Goal: Transaction & Acquisition: Subscribe to service/newsletter

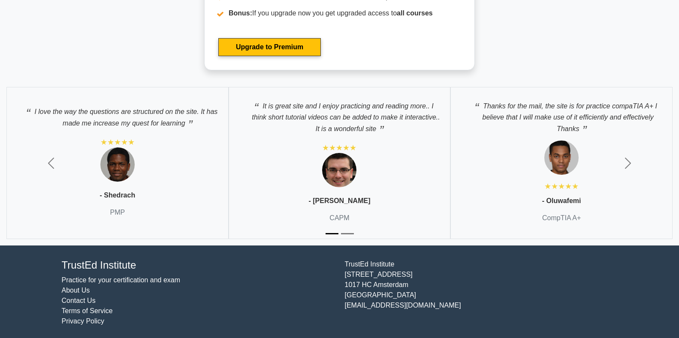
scroll to position [1631, 0]
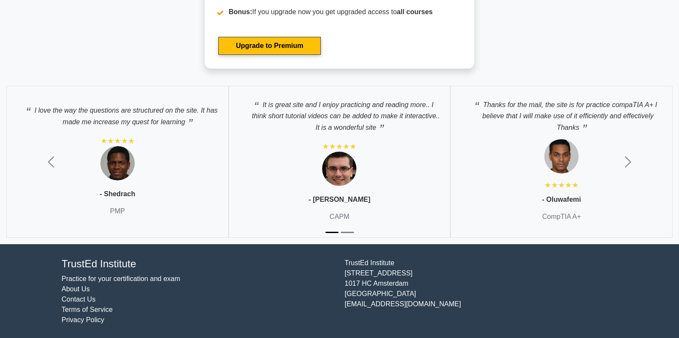
click at [122, 279] on link "Practice for your certification and exam" at bounding box center [121, 278] width 119 height 7
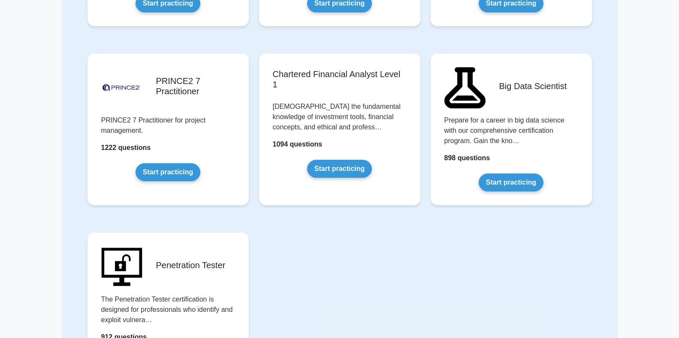
scroll to position [1664, 0]
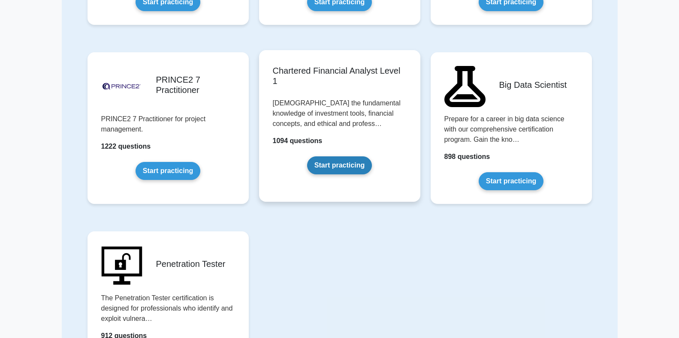
click at [326, 166] on link "Start practicing" at bounding box center [339, 166] width 65 height 18
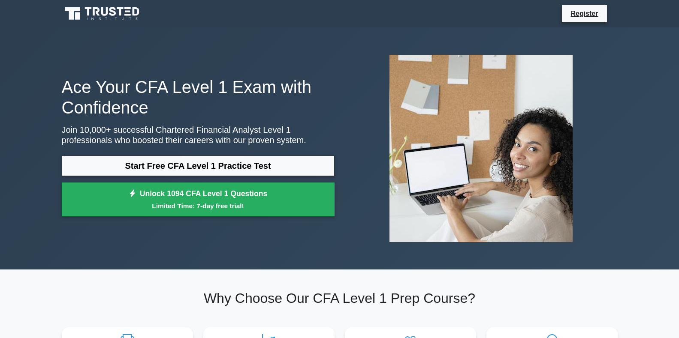
click at [515, 152] on img at bounding box center [480, 148] width 197 height 201
click at [426, 175] on img at bounding box center [480, 148] width 197 height 201
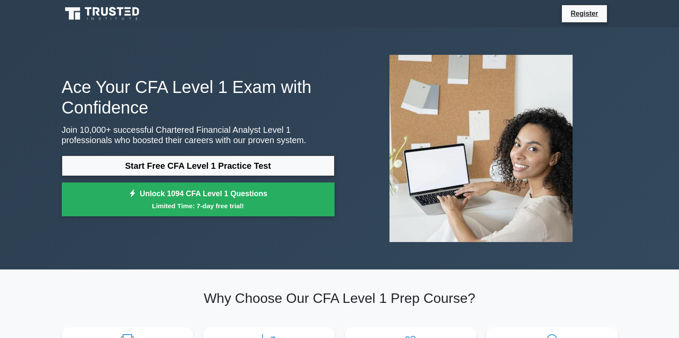
click at [426, 175] on img at bounding box center [480, 148] width 197 height 201
click at [578, 14] on link "Register" at bounding box center [584, 13] width 38 height 11
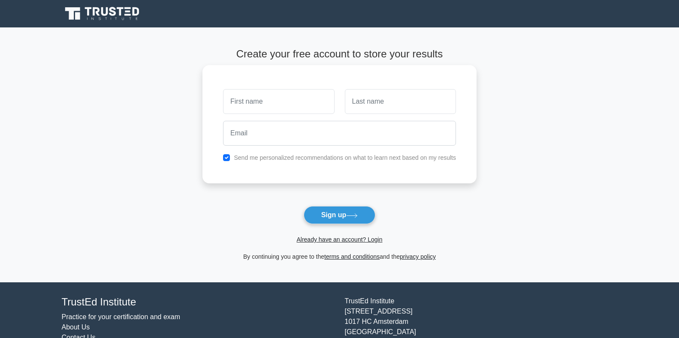
click at [251, 106] on input "text" at bounding box center [278, 101] width 111 height 25
click at [378, 101] on input "text" at bounding box center [400, 101] width 111 height 25
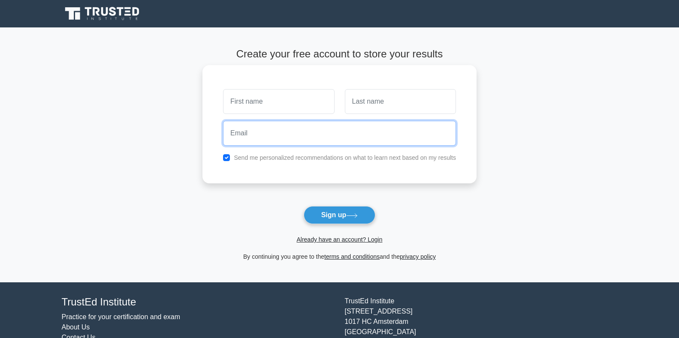
click at [283, 133] on input "email" at bounding box center [339, 133] width 233 height 25
type input "cholKiir90@gmail.com"
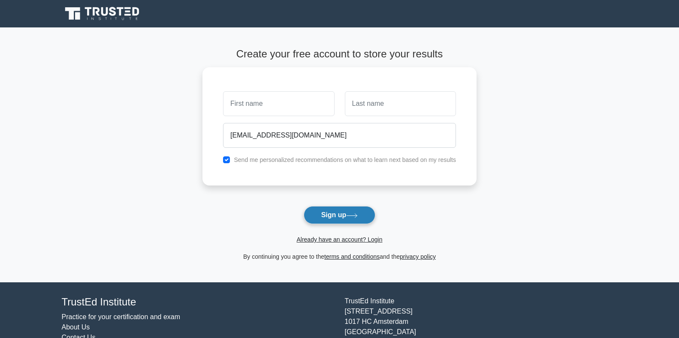
click at [336, 216] on button "Sign up" at bounding box center [340, 215] width 72 height 18
click at [217, 126] on div "cholKiir90@gmail.com Send me personalized recommendations on what to learn next…" at bounding box center [339, 124] width 274 height 118
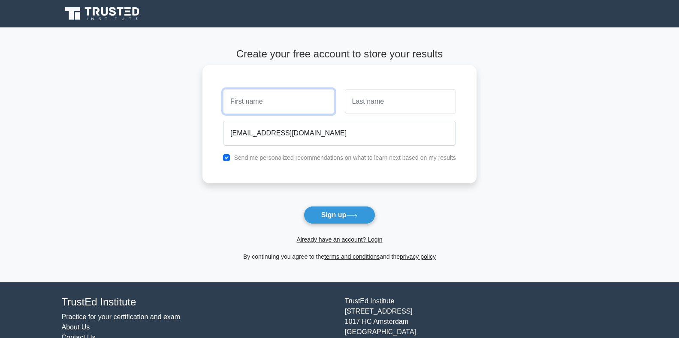
click at [261, 102] on input "text" at bounding box center [278, 101] width 111 height 25
type input "Deng Chol"
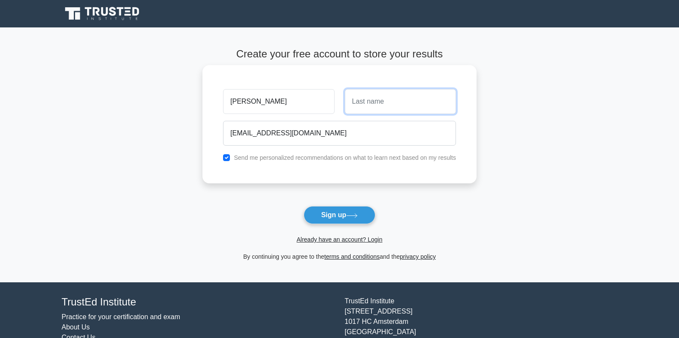
click at [371, 101] on input "text" at bounding box center [400, 101] width 111 height 25
type input "Kiir"
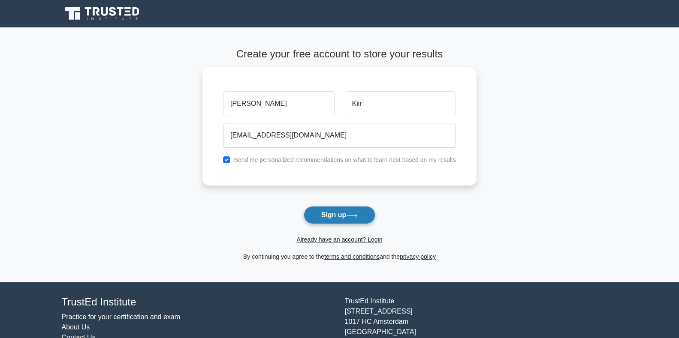
click at [327, 216] on button "Sign up" at bounding box center [340, 215] width 72 height 18
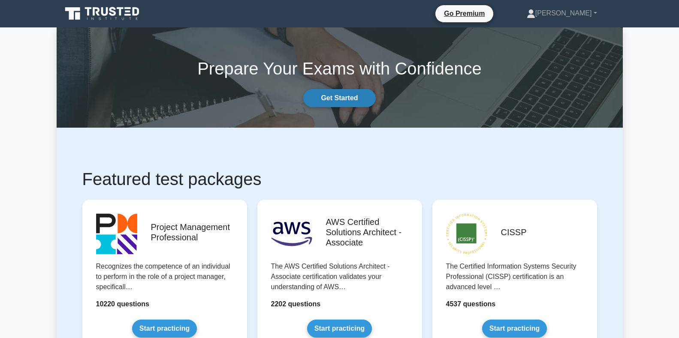
click at [334, 97] on link "Get Started" at bounding box center [339, 98] width 72 height 18
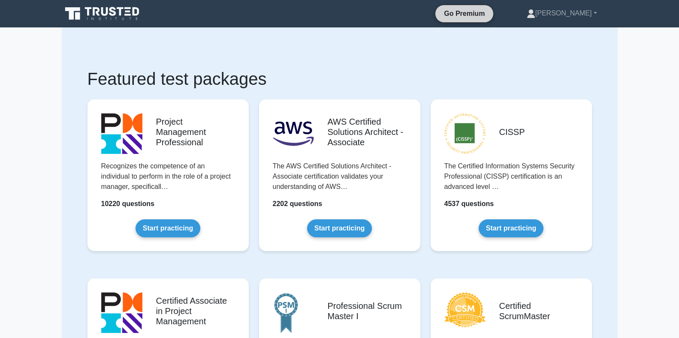
click at [476, 15] on link "Go Premium" at bounding box center [464, 13] width 51 height 11
